Goal: Find specific page/section: Find specific page/section

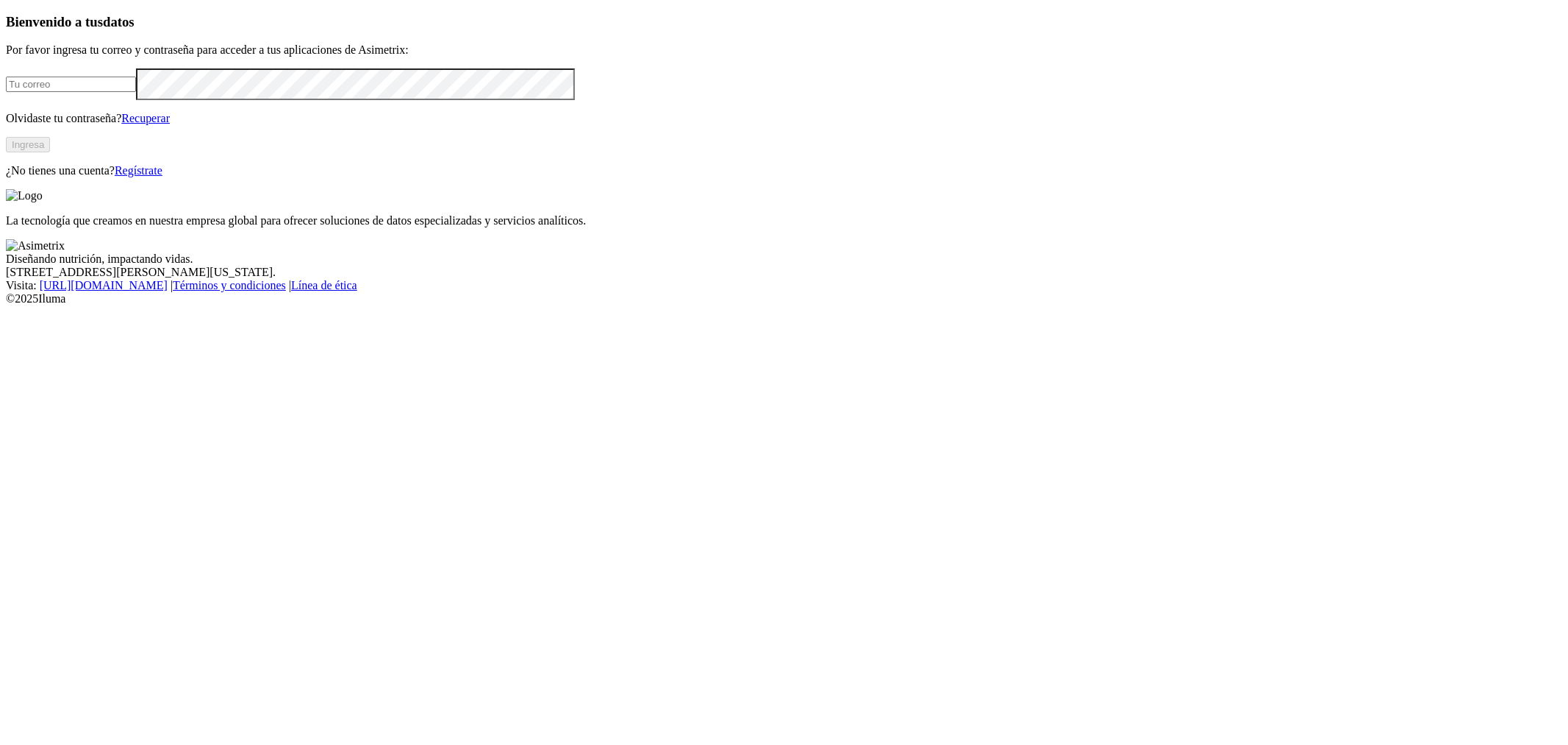
drag, startPoint x: 0, startPoint y: 0, endPoint x: 350, endPoint y: 226, distance: 416.6
click at [136, 92] on input "email" at bounding box center [71, 84] width 130 height 16
paste input "[PERSON_NAME][EMAIL_ADDRESS][PERSON_NAME][DOMAIN_NAME]"
type input "[PERSON_NAME][EMAIL_ADDRESS][PERSON_NAME][DOMAIN_NAME]"
click at [612, 177] on div "Bienvenido a tus datos Por favor ingresa tu correo y contraseña para acceder a …" at bounding box center [784, 95] width 1556 height 163
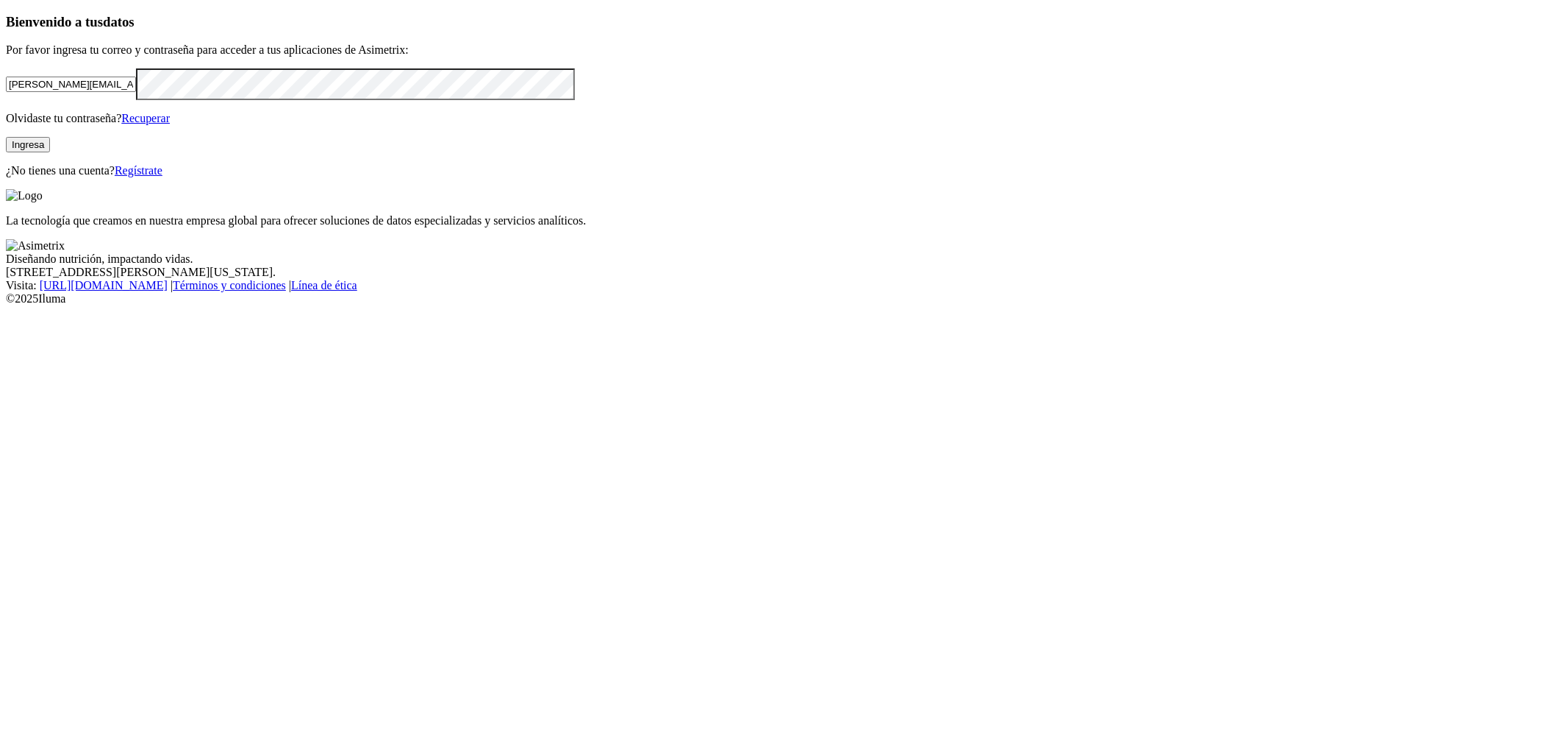
click at [50, 152] on button "Ingresa" at bounding box center [28, 145] width 44 height 16
